Goal: Contribute content: Add original content to the website for others to see

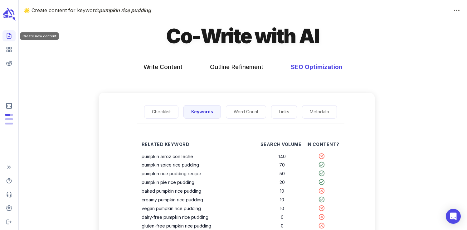
click at [10, 34] on polyline "Create new content" at bounding box center [11, 34] width 2 height 2
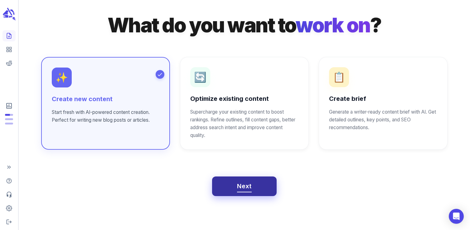
click at [243, 185] on span "Next" at bounding box center [244, 186] width 15 height 11
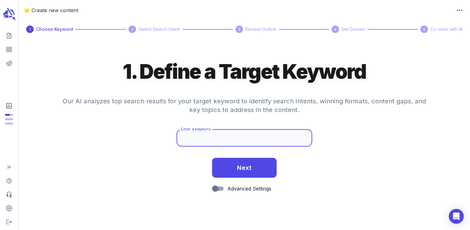
click at [214, 137] on input "Enter a keyword" at bounding box center [243, 137] width 135 height 17
paste input "veal chops"
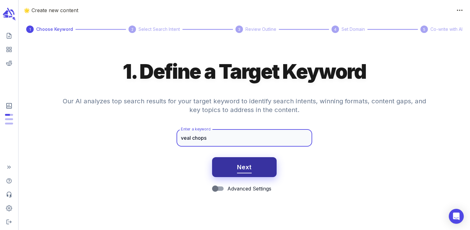
type input "veal chops"
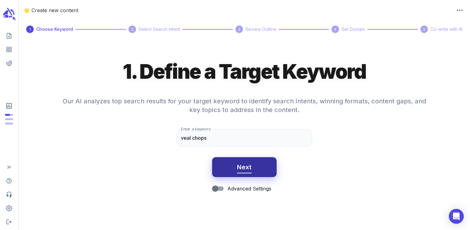
click at [241, 166] on span "Next" at bounding box center [244, 167] width 15 height 11
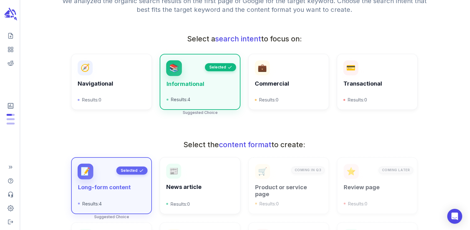
scroll to position [223, 0]
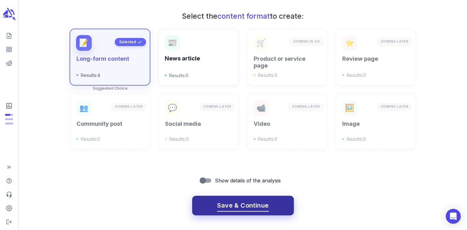
click at [236, 200] on span "Save & Continue" at bounding box center [243, 205] width 52 height 11
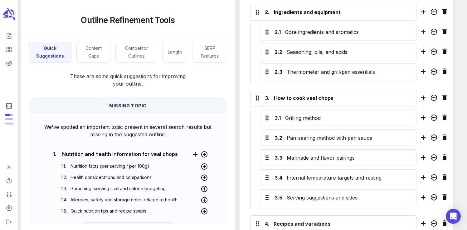
scroll to position [423, 0]
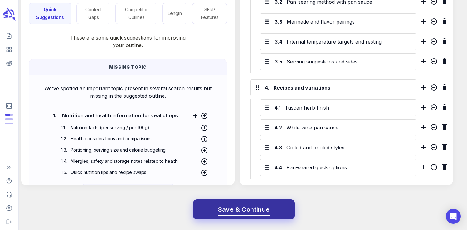
click at [251, 212] on span "Save & Continue" at bounding box center [244, 209] width 52 height 11
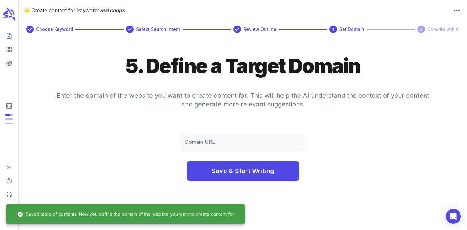
scroll to position [0, 0]
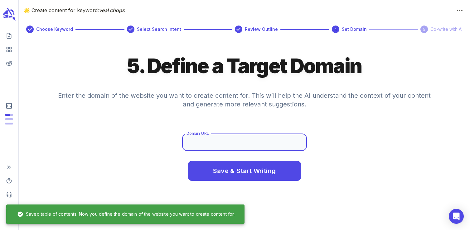
click at [215, 142] on input "Domain URL" at bounding box center [244, 142] width 125 height 17
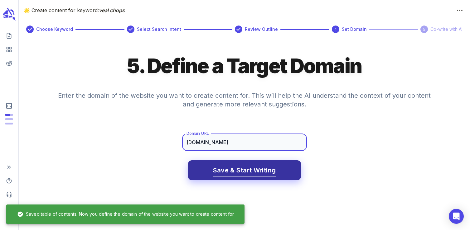
type input "[DOMAIN_NAME]"
click at [250, 167] on span "Save & Start Writing" at bounding box center [244, 170] width 63 height 11
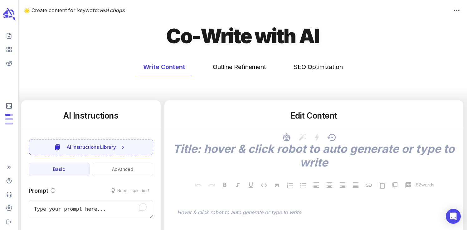
type textarea "x"
type input "50"
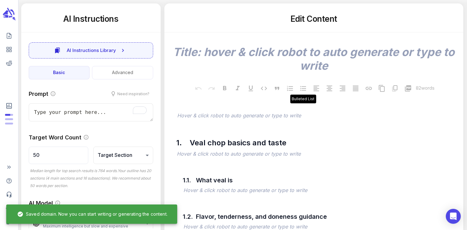
scroll to position [95, 0]
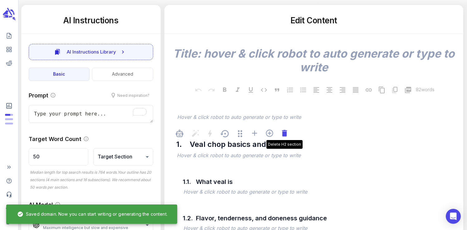
click at [286, 135] on icon at bounding box center [283, 133] width 5 height 7
type textarea "x"
type input "51"
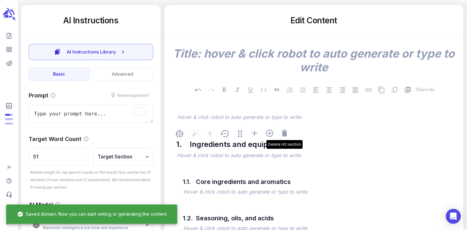
click at [286, 135] on icon at bounding box center [283, 133] width 5 height 7
type textarea "x"
type input "69"
click at [286, 135] on icon at bounding box center [283, 133] width 5 height 7
type textarea "x"
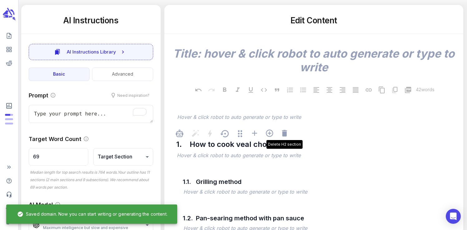
type input "153"
click at [286, 135] on icon at bounding box center [283, 133] width 5 height 7
type textarea "x"
type input "191"
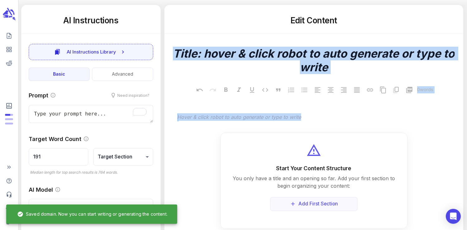
click at [286, 135] on div "Start Your Content Structure You only have a title and an opening so far. Add y…" at bounding box center [313, 181] width 187 height 96
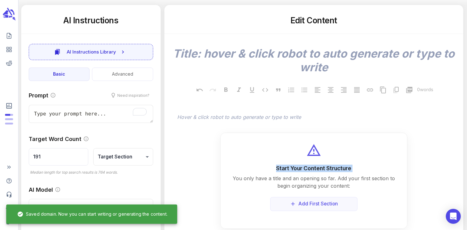
click at [286, 135] on div "Start Your Content Structure You only have a title and an opening so far. Add y…" at bounding box center [313, 181] width 187 height 96
click at [279, 124] on span "﻿ Hover & click robot to auto generate or type to write" at bounding box center [316, 117] width 282 height 15
click at [276, 118] on p "﻿" at bounding box center [316, 117] width 279 height 7
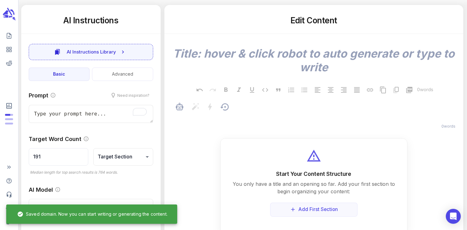
type textarea "x"
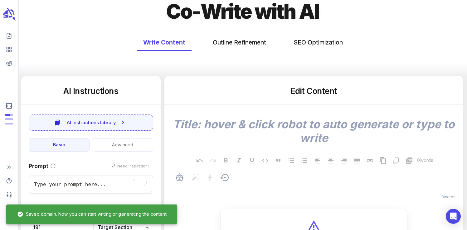
scroll to position [2, 0]
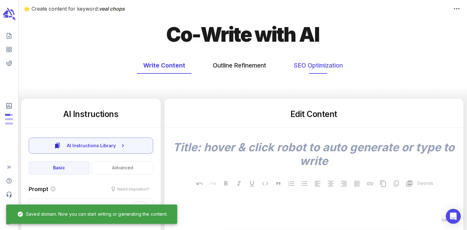
click at [314, 66] on button "SEO Optimization" at bounding box center [318, 65] width 62 height 17
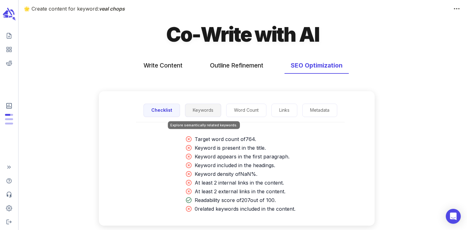
click at [209, 108] on button "Keywords" at bounding box center [203, 110] width 36 height 13
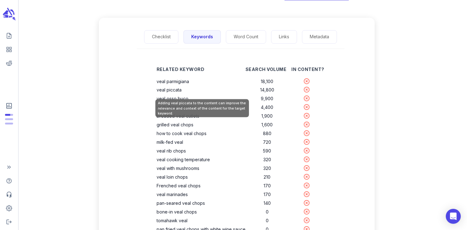
scroll to position [76, 0]
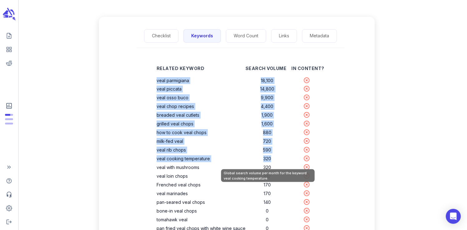
drag, startPoint x: 158, startPoint y: 80, endPoint x: 273, endPoint y: 163, distance: 141.8
click at [273, 163] on tbody "veal parmigiana 18,100 veal piccata 14,800 veal osso buco 9,900 veal chop recip…" at bounding box center [240, 163] width 168 height 174
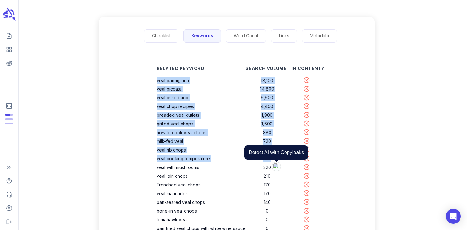
copy tbody "veal parmigiana 18,100 veal piccata 14,800 veal osso buco 9,900 veal chop recip…"
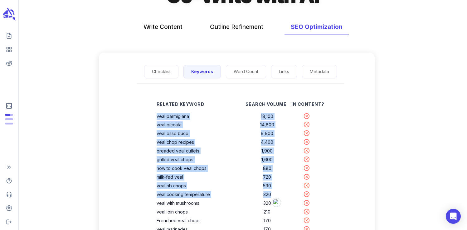
scroll to position [4, 0]
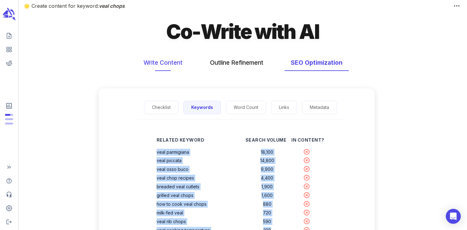
click at [160, 62] on button "Write Content" at bounding box center [162, 63] width 51 height 17
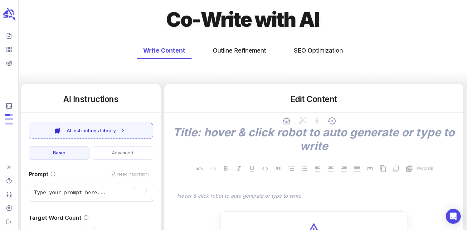
scroll to position [43, 0]
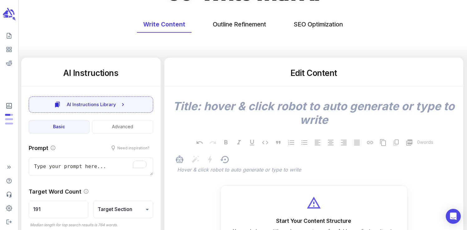
click at [203, 166] on div at bounding box center [316, 161] width 282 height 12
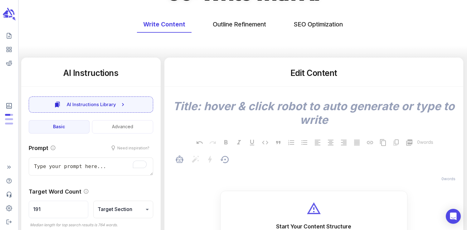
click at [203, 170] on p "﻿" at bounding box center [316, 170] width 279 height 7
click at [204, 171] on p "﻿" at bounding box center [316, 170] width 279 height 7
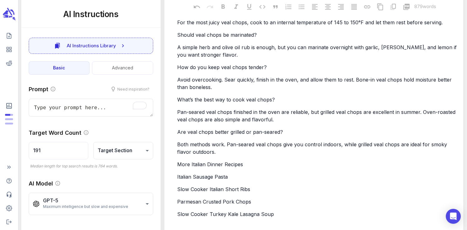
type textarea "x"
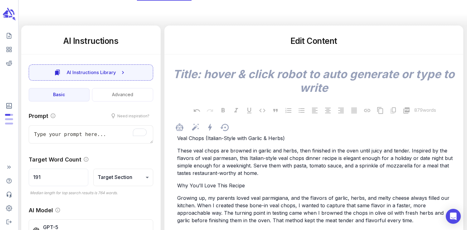
scroll to position [0, 0]
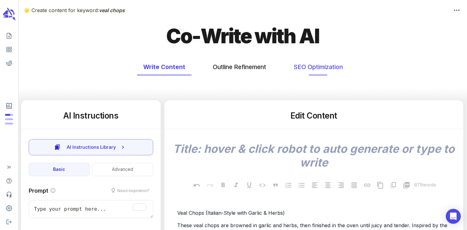
click at [309, 67] on button "SEO Optimization" at bounding box center [318, 67] width 62 height 17
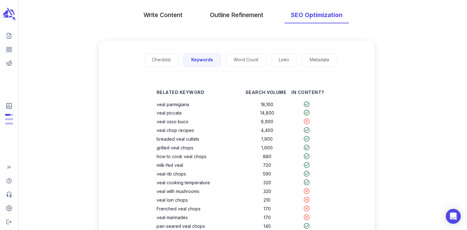
scroll to position [47, 0]
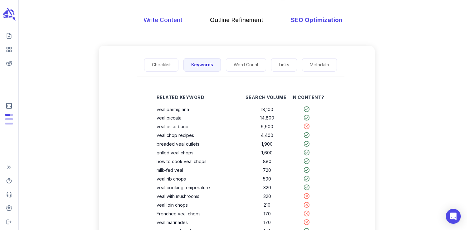
click at [156, 21] on button "Write Content" at bounding box center [162, 20] width 51 height 17
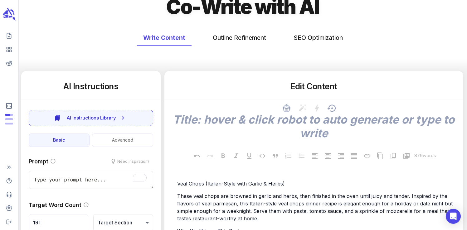
scroll to position [32, 0]
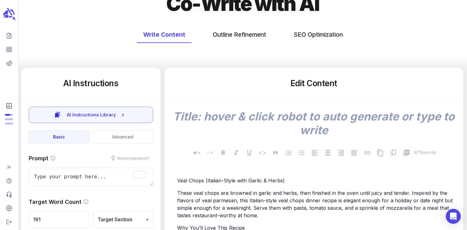
type textarea "x"
